Goal: Find specific page/section

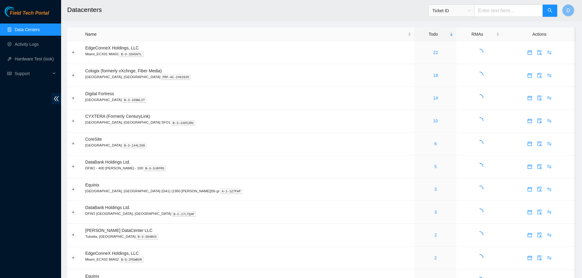
click at [471, 11] on span "Ticket ID" at bounding box center [451, 10] width 38 height 9
click at [463, 42] on div "Rack Number" at bounding box center [457, 42] width 38 height 7
click at [499, 10] on input "text" at bounding box center [508, 11] width 68 height 12
